Goal: Navigation & Orientation: Understand site structure

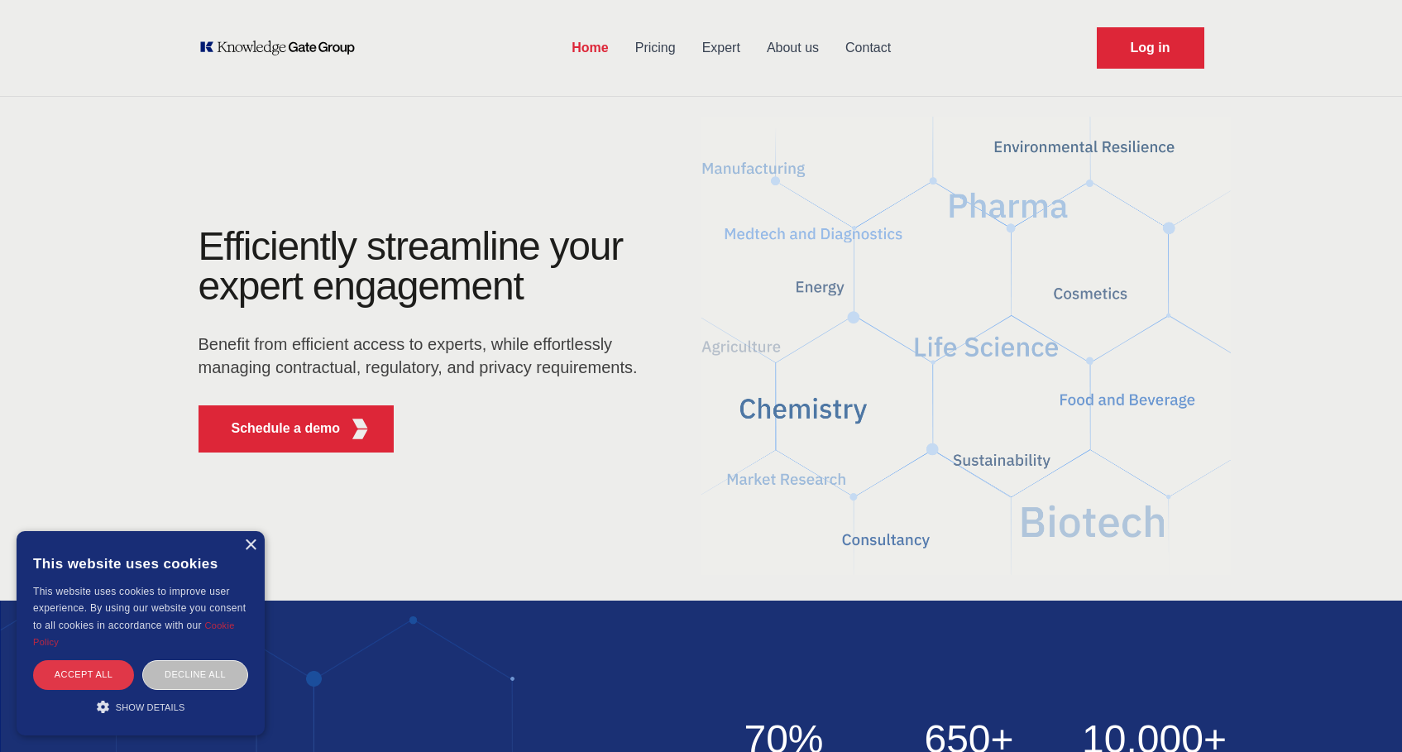
click at [88, 669] on div "Accept all" at bounding box center [83, 674] width 101 height 29
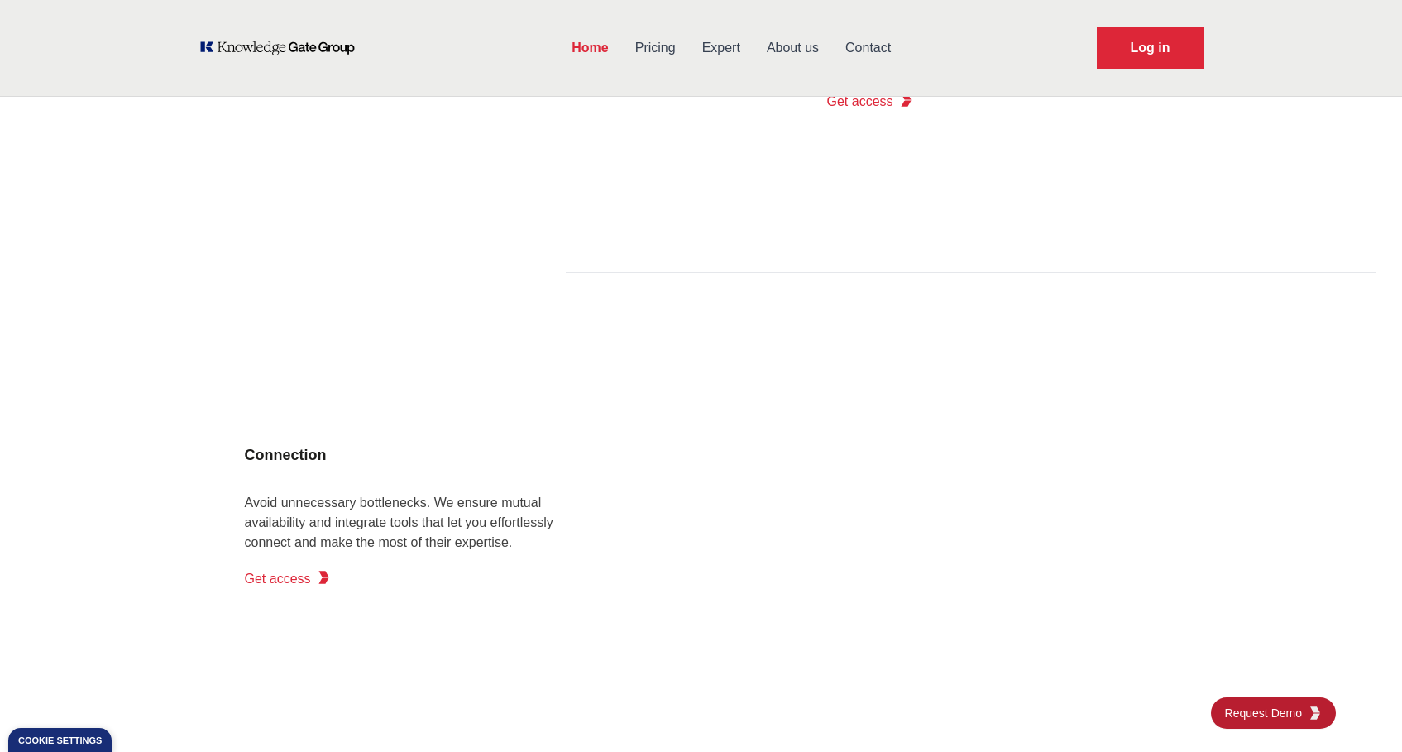
scroll to position [2101, 0]
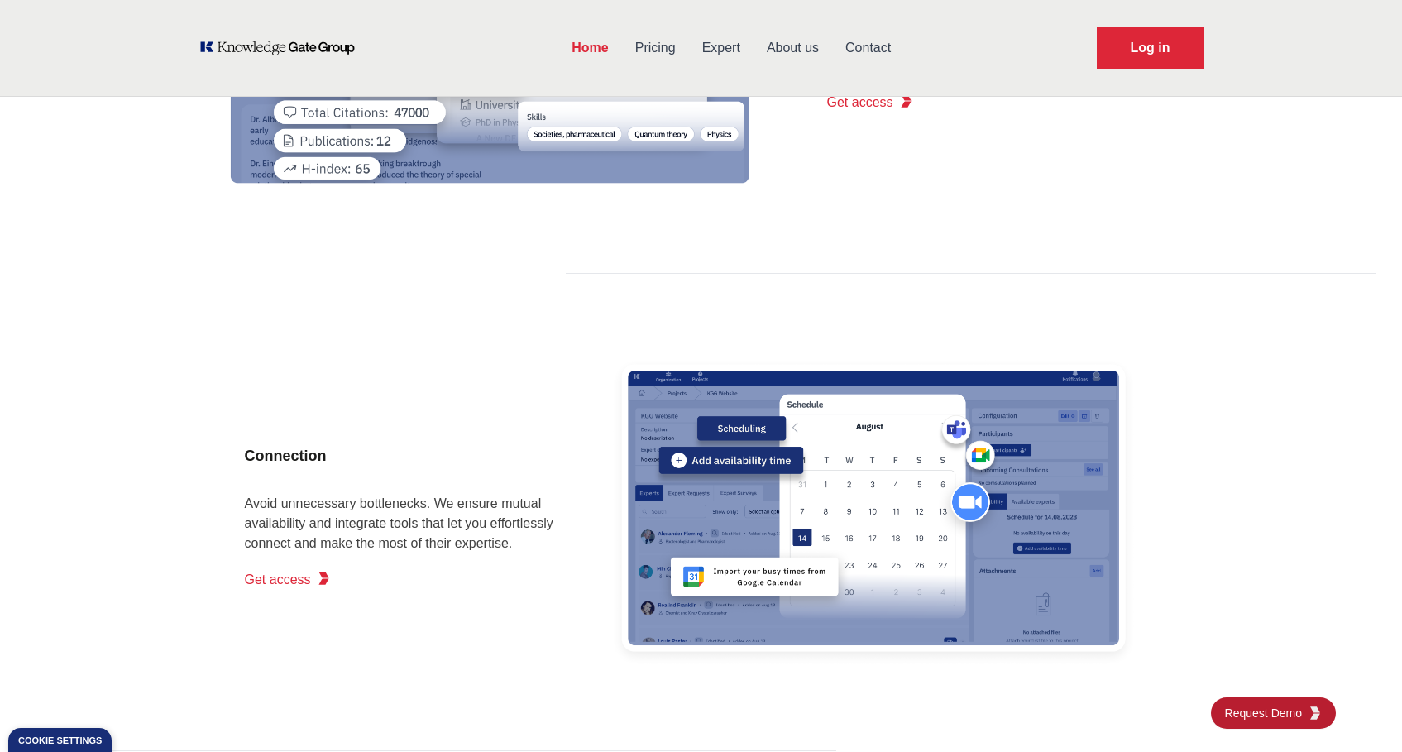
click at [863, 44] on link "Contact" at bounding box center [868, 47] width 72 height 43
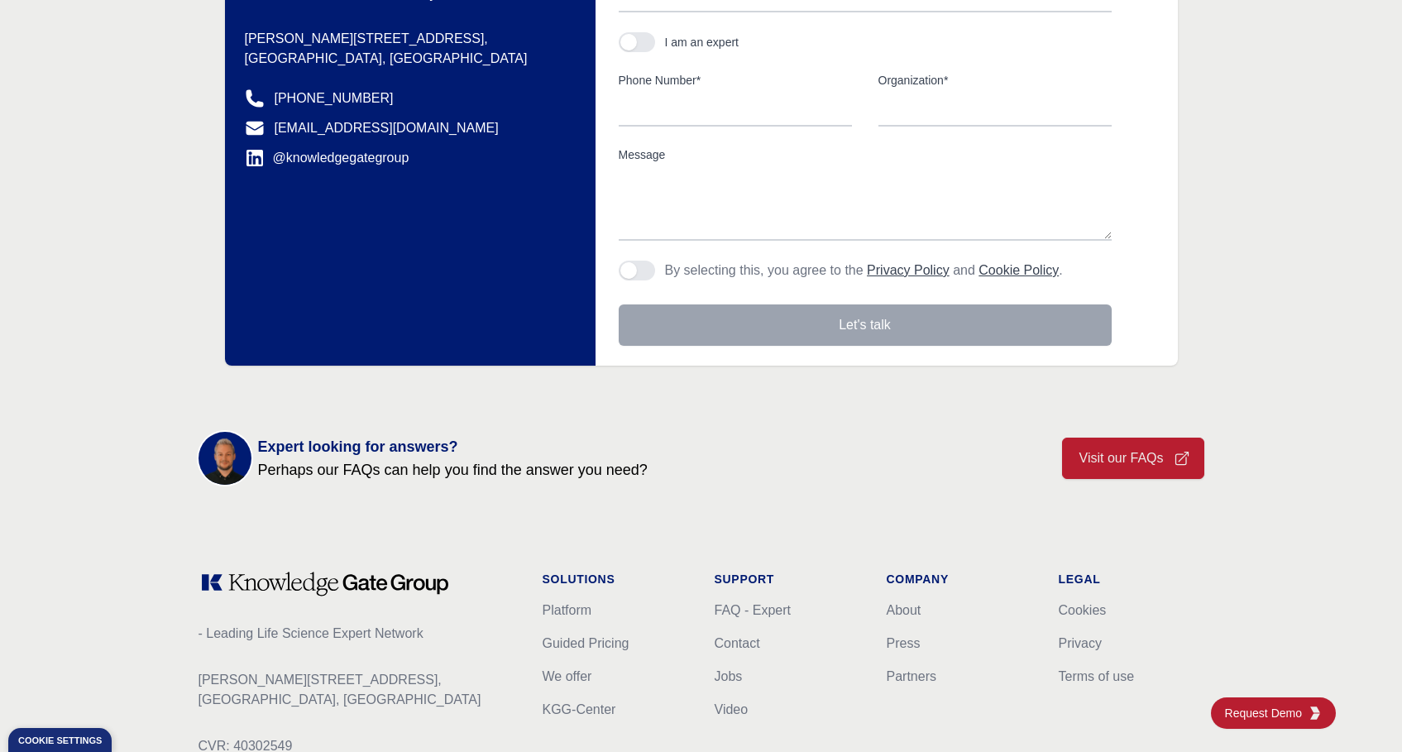
scroll to position [514, 0]
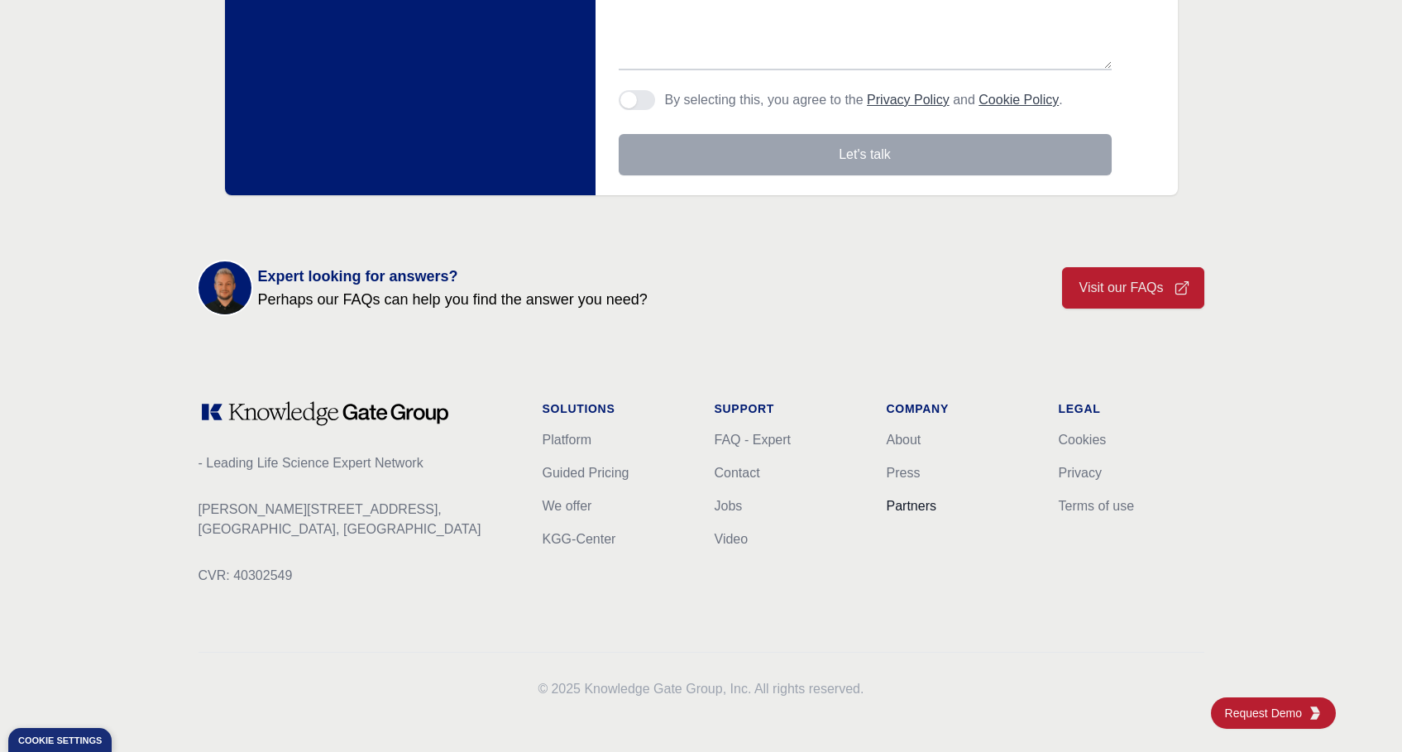
click at [929, 507] on link "Partners" at bounding box center [912, 506] width 50 height 14
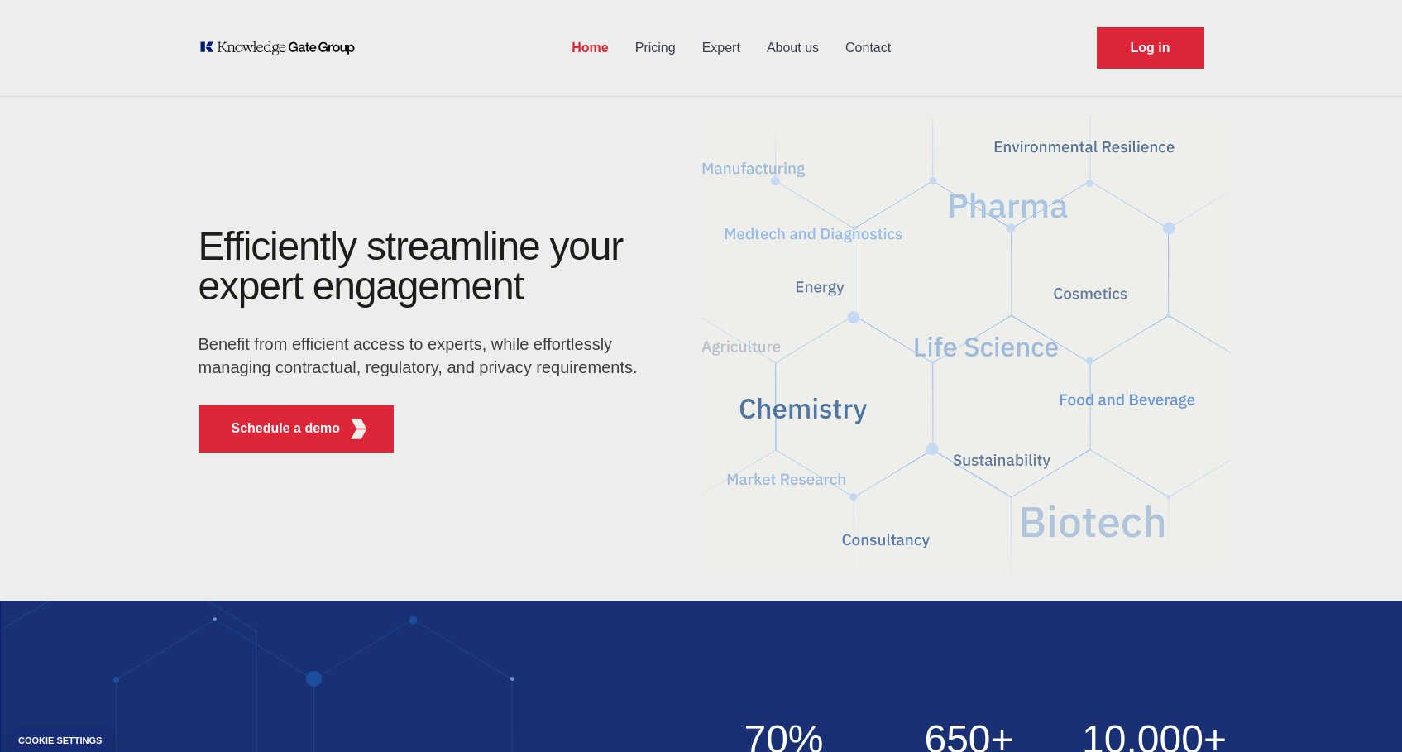
click at [733, 45] on link "Expert" at bounding box center [721, 47] width 65 height 43
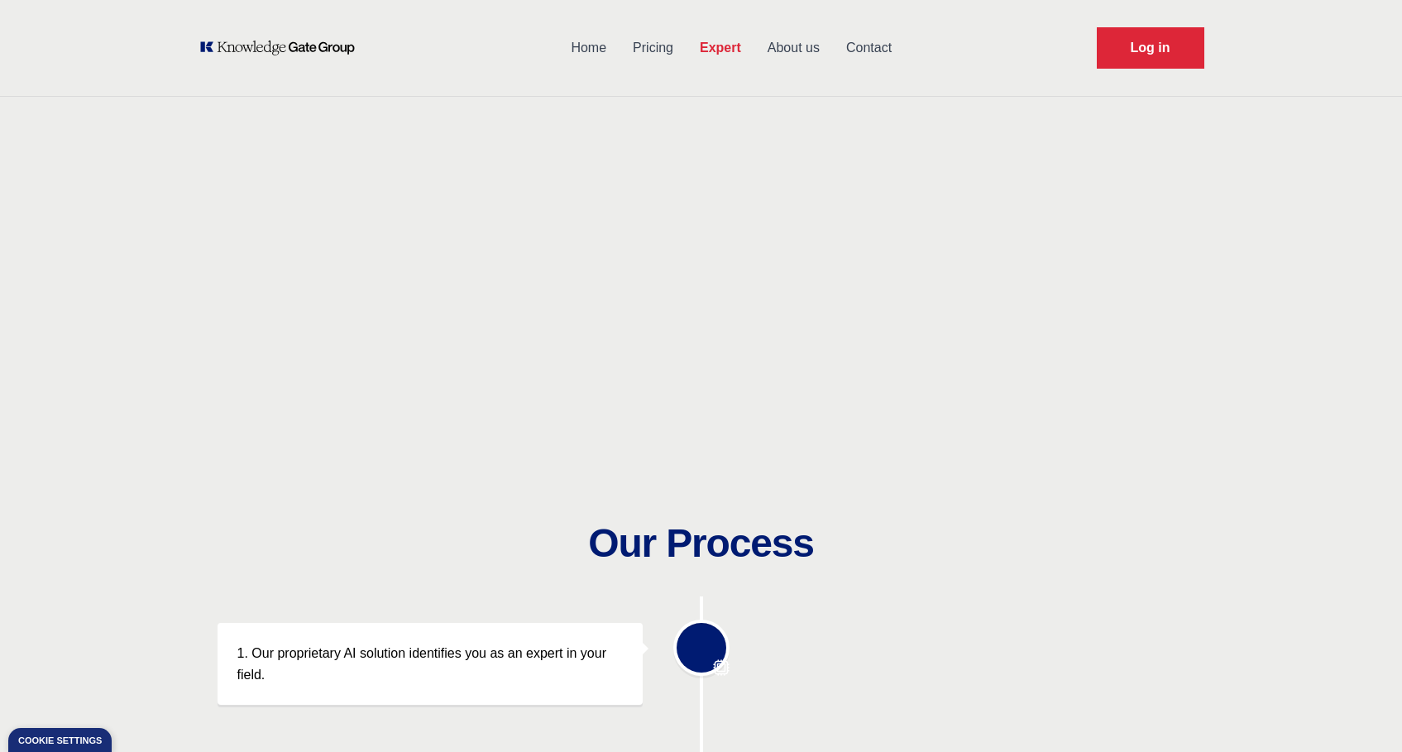
click at [770, 48] on link "About us" at bounding box center [793, 47] width 79 height 43
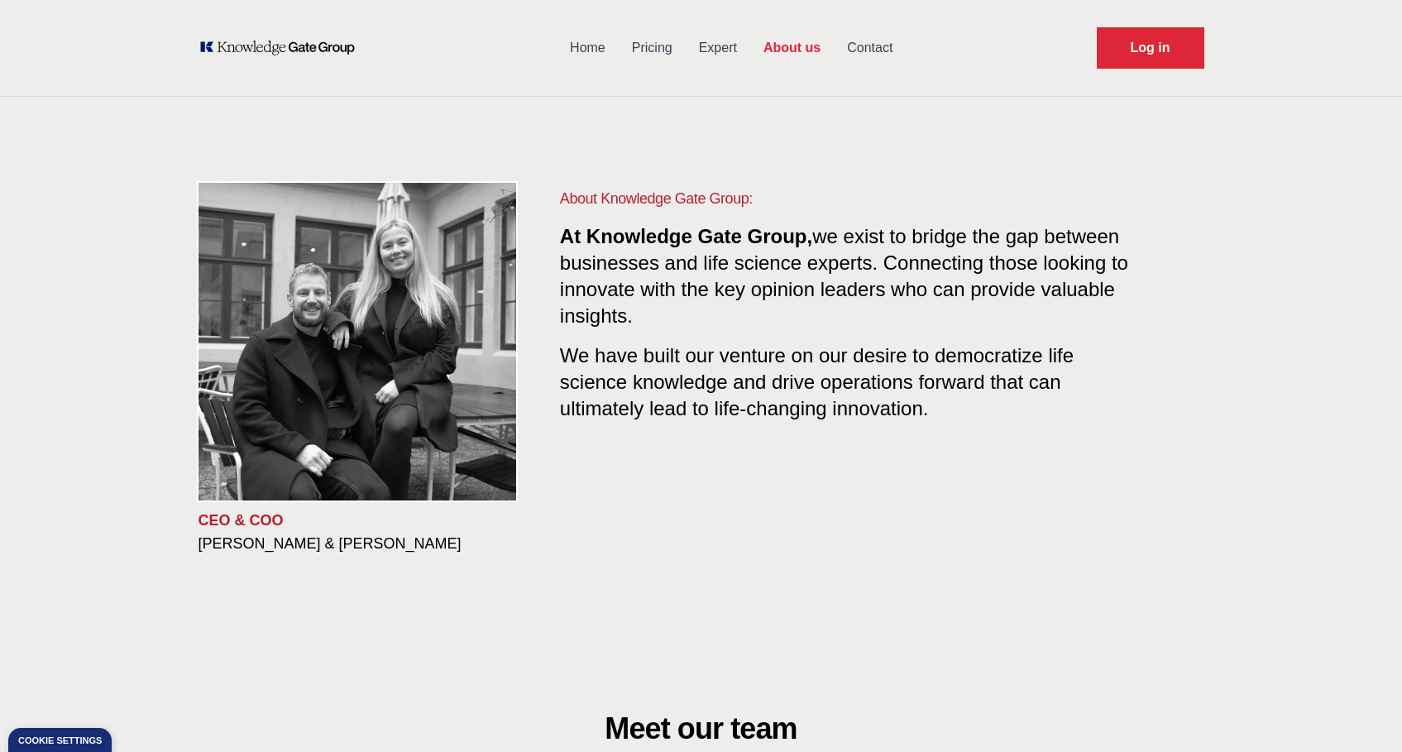
click at [874, 54] on link "Contact" at bounding box center [870, 47] width 72 height 43
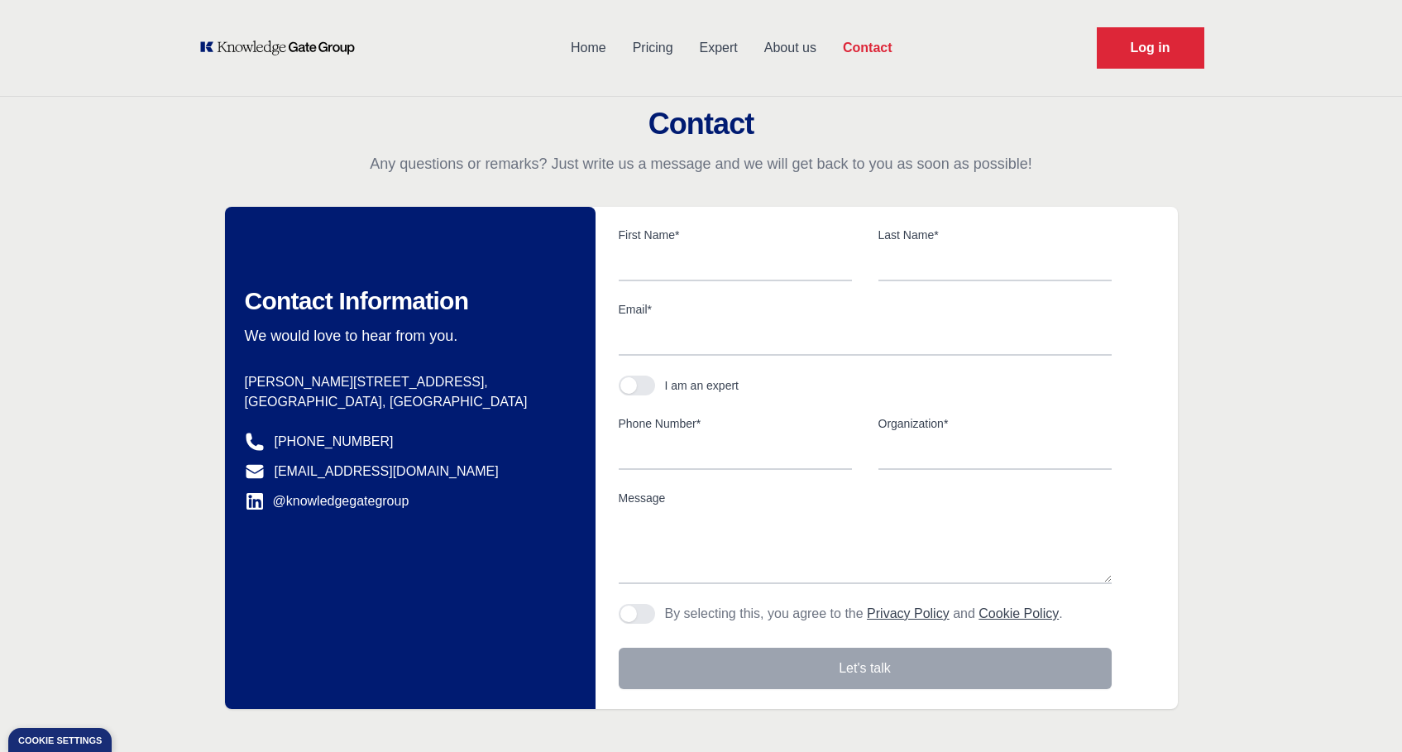
click at [801, 51] on link "About us" at bounding box center [790, 47] width 79 height 43
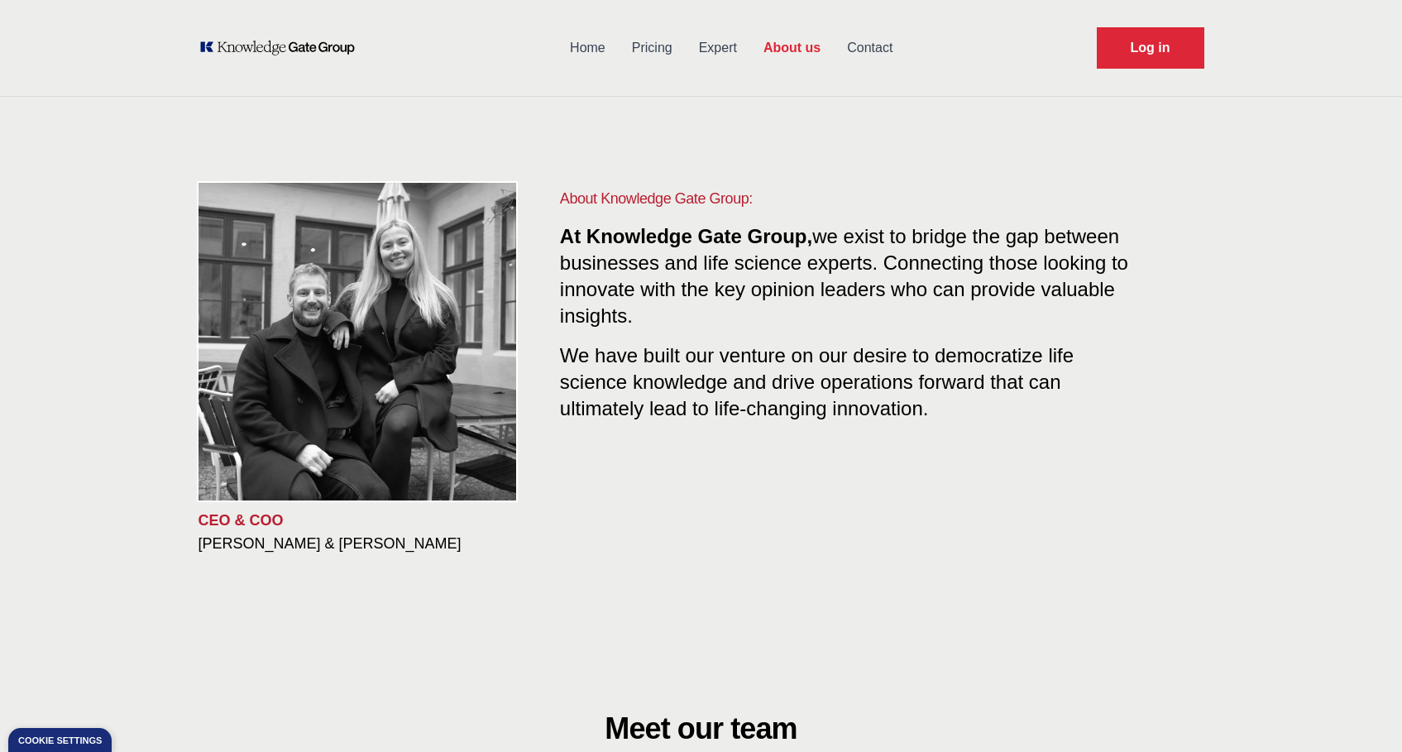
click at [576, 52] on link "Home" at bounding box center [588, 47] width 62 height 43
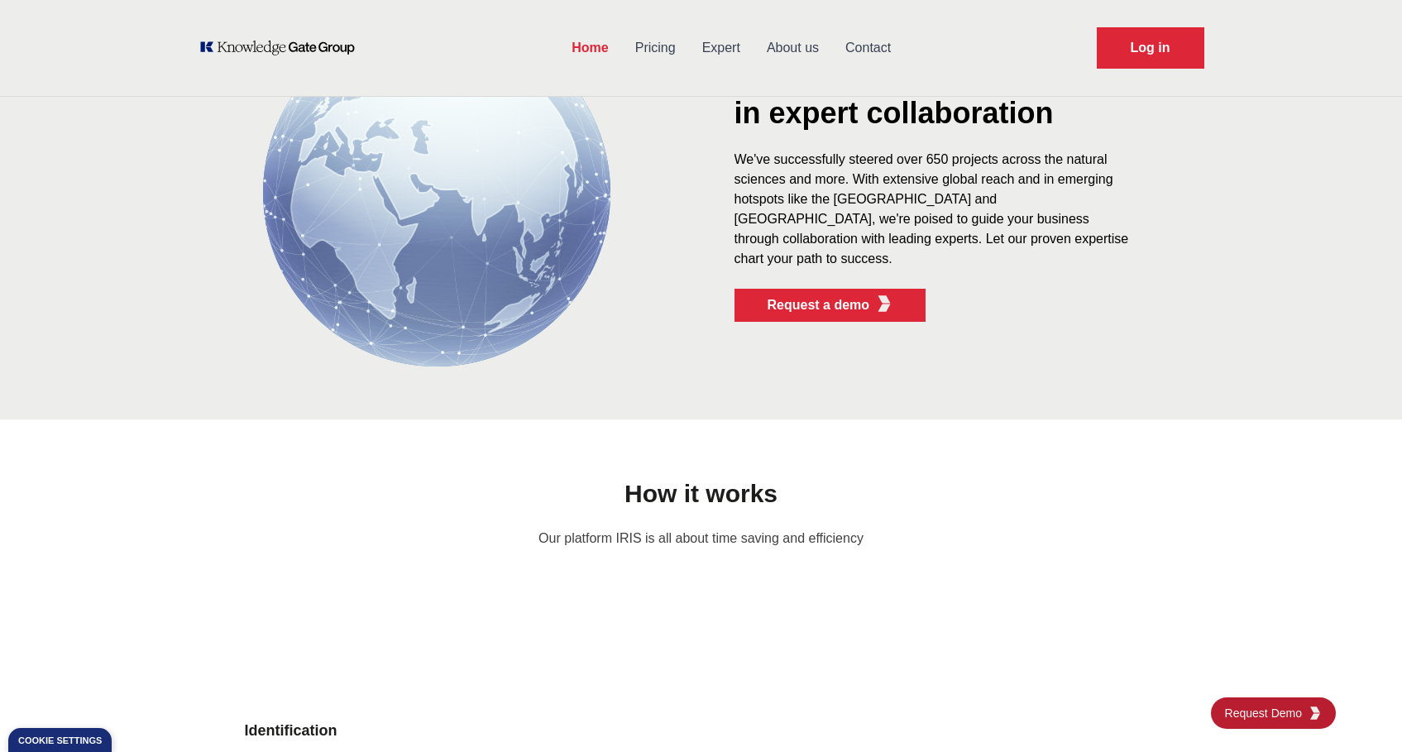
scroll to position [830, 0]
